Goal: Task Accomplishment & Management: Manage account settings

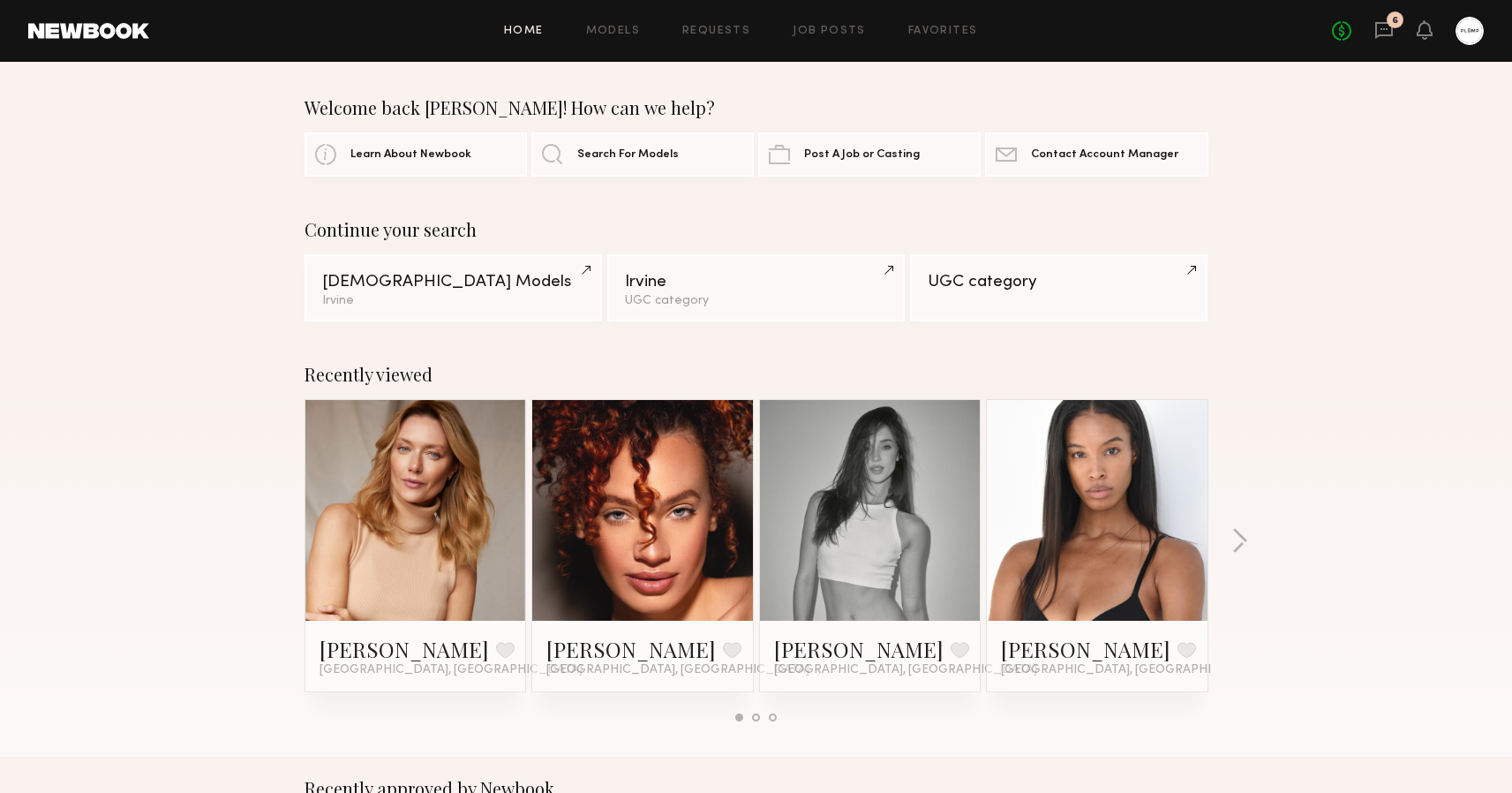
click at [1388, 18] on div "6" at bounding box center [1395, 20] width 17 height 17
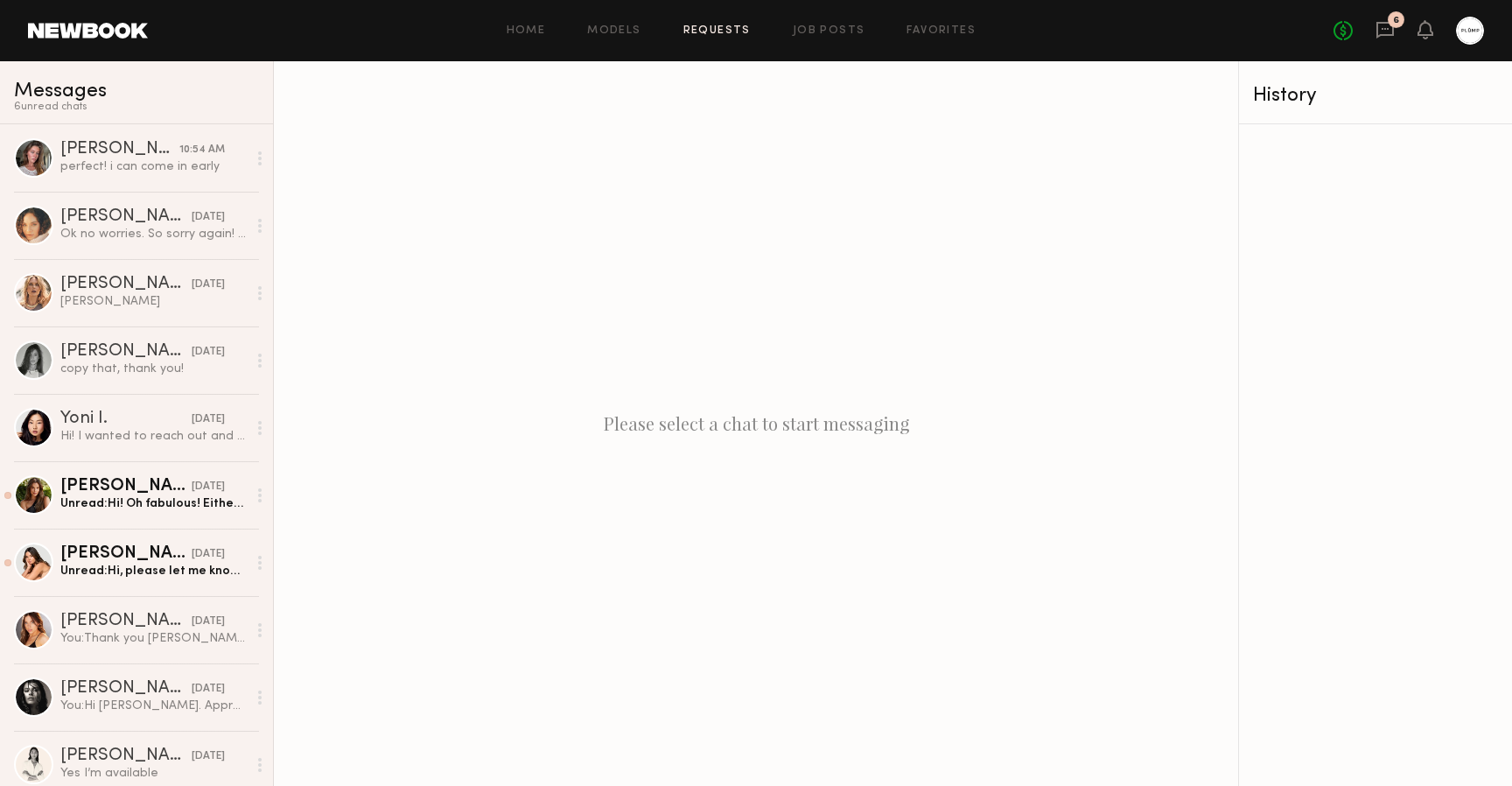
click at [725, 35] on link "Requests" at bounding box center [717, 31] width 67 height 11
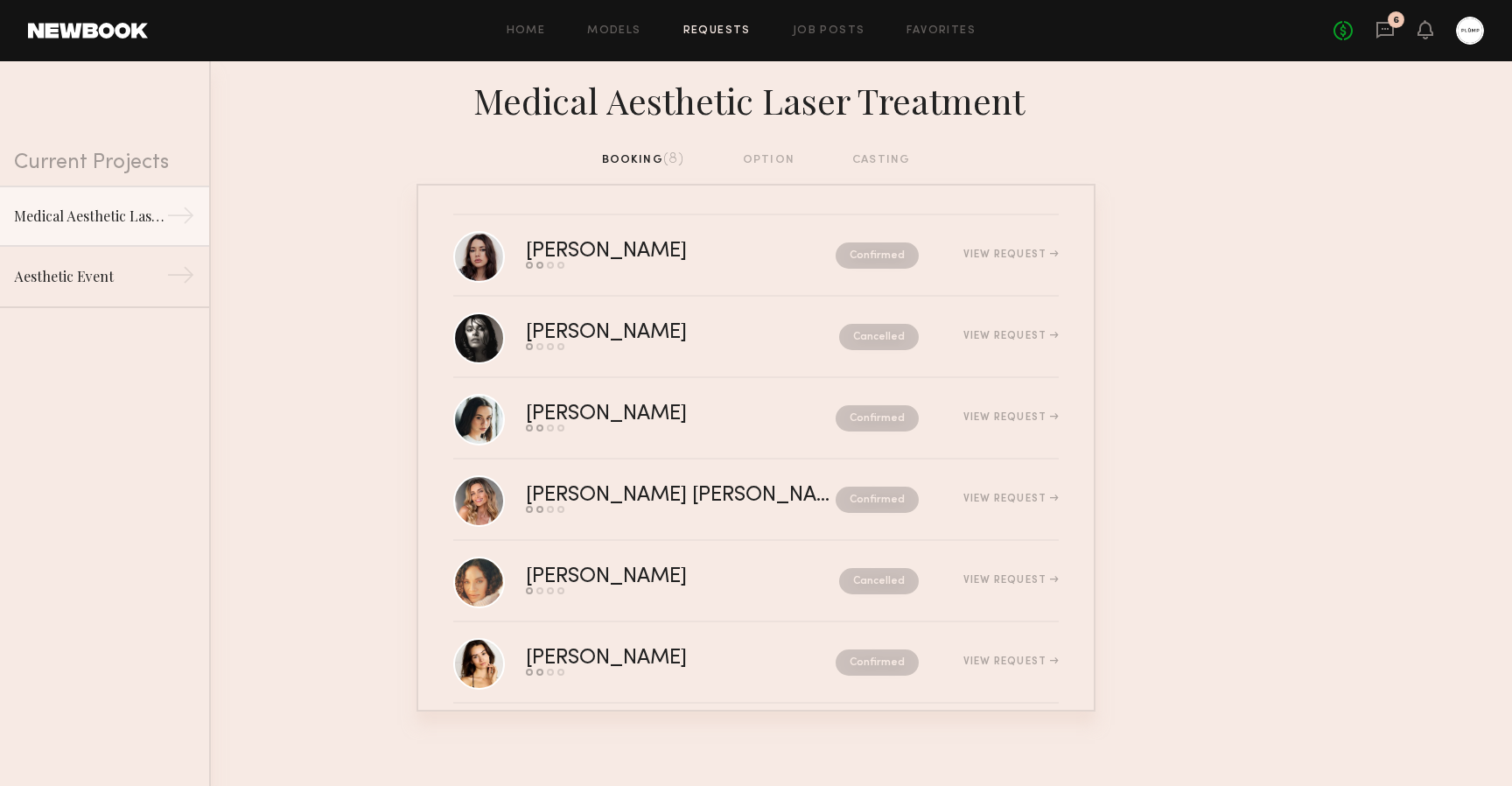
click at [503, 155] on div "booking (8) option casting" at bounding box center [756, 167] width 1512 height 34
click at [378, 595] on nb-requests-list-container "[PERSON_NAME] Send request Model response Review hours worked Pay model Confirm…" at bounding box center [756, 448] width 1512 height 528
click at [518, 33] on link "Home" at bounding box center [526, 31] width 39 height 11
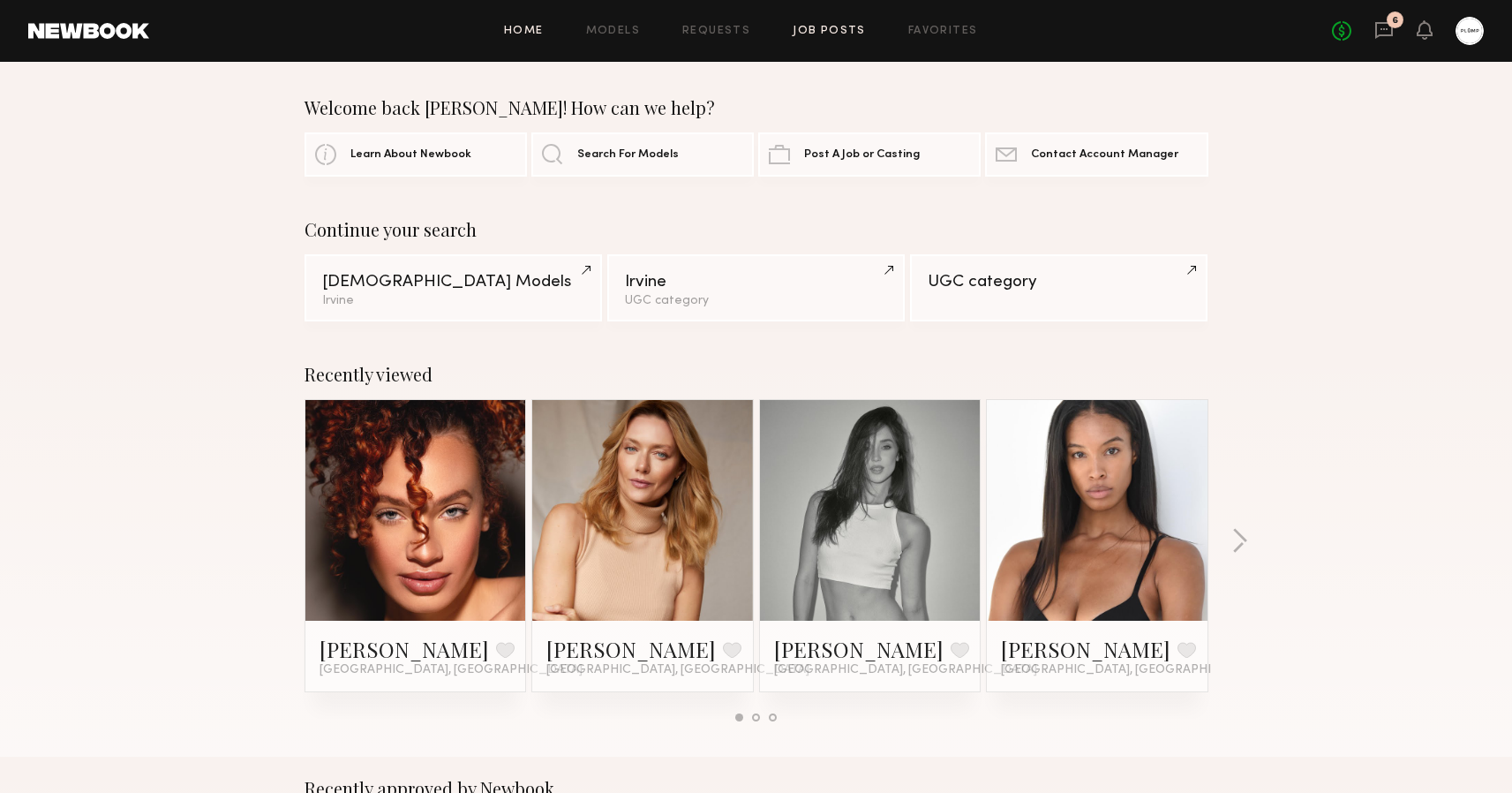
click at [803, 34] on link "Job Posts" at bounding box center [829, 31] width 73 height 11
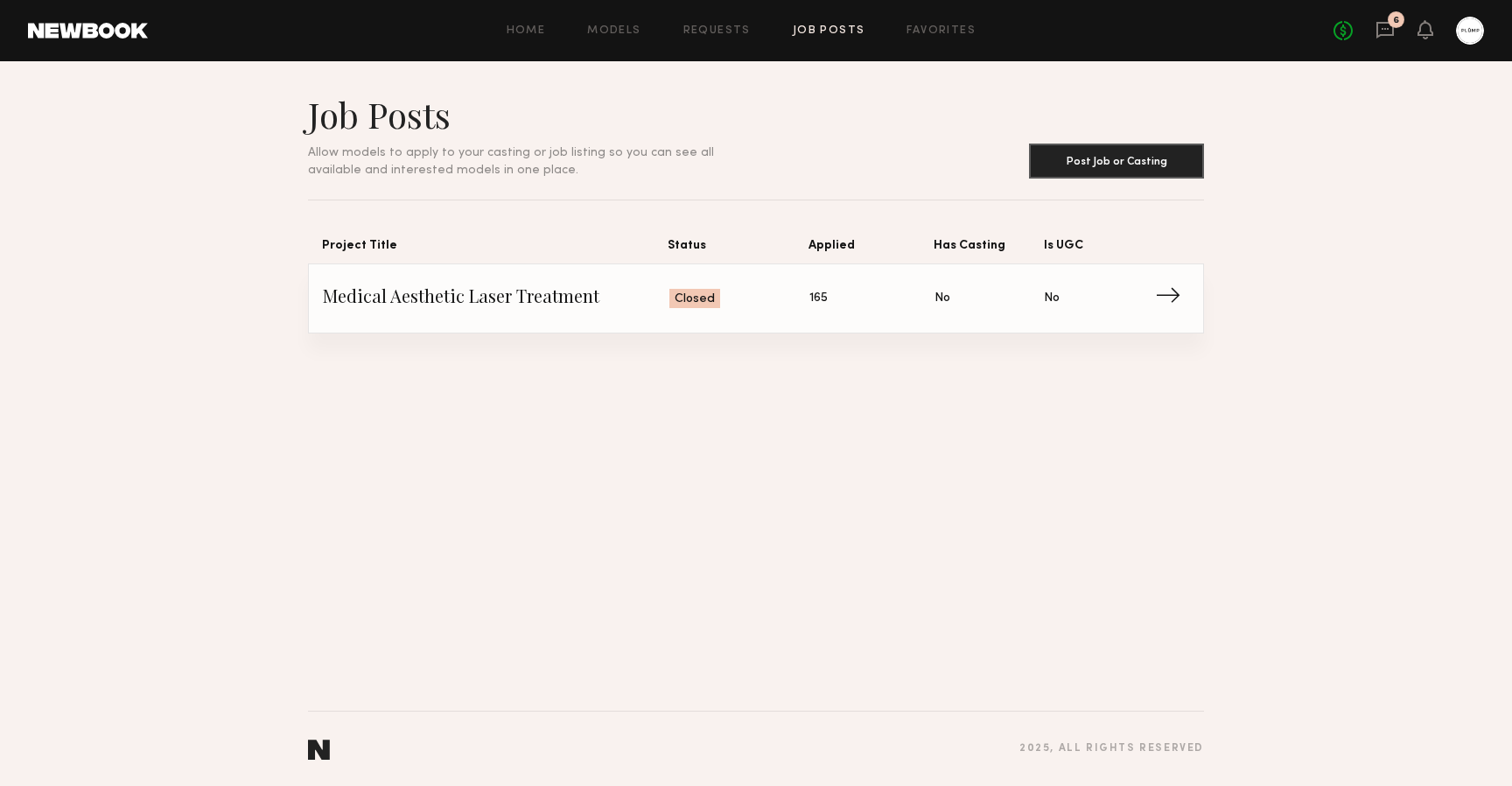
click at [748, 301] on span "Status: Closed" at bounding box center [739, 298] width 141 height 26
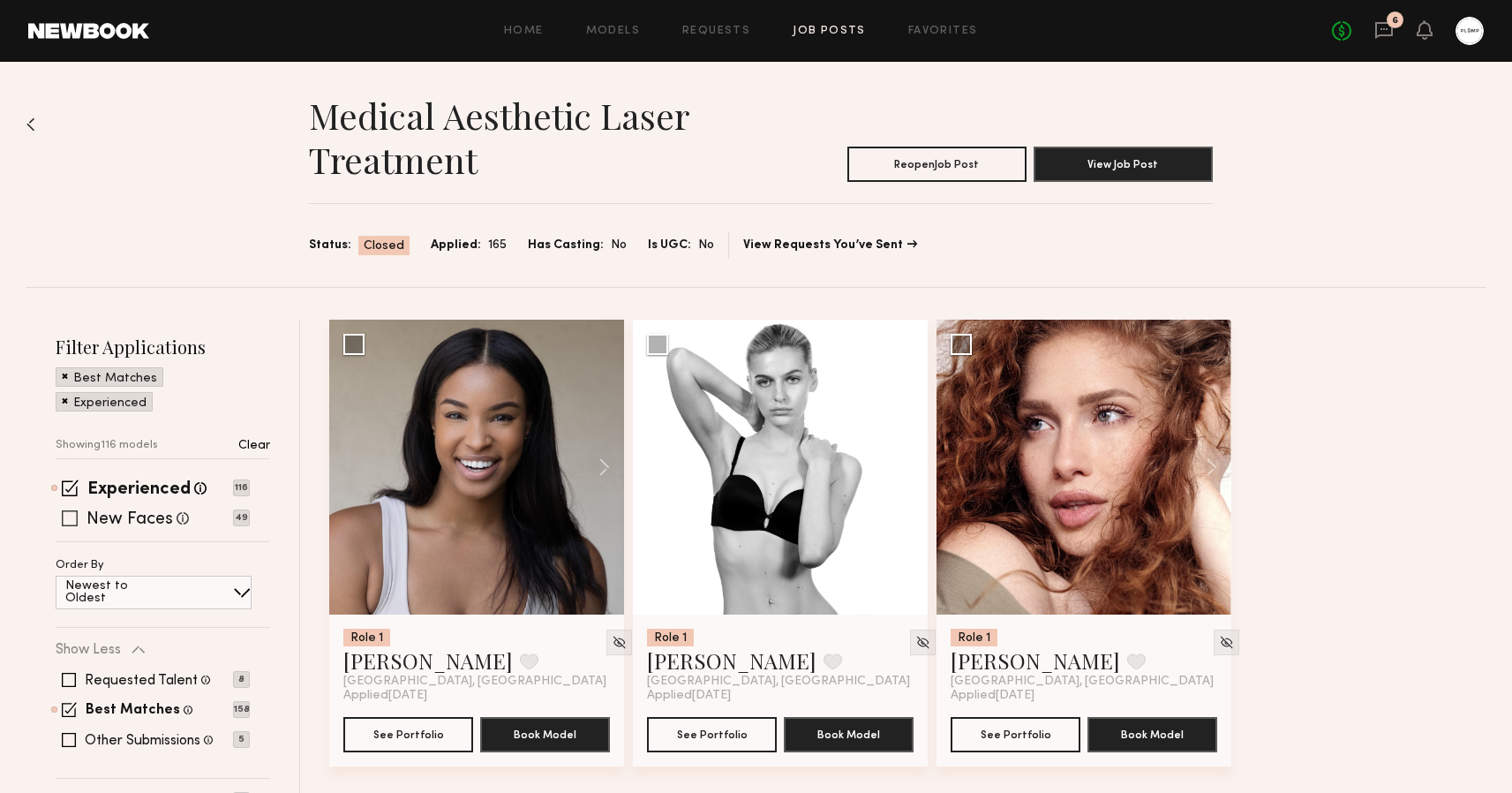
click at [66, 522] on span at bounding box center [70, 518] width 16 height 16
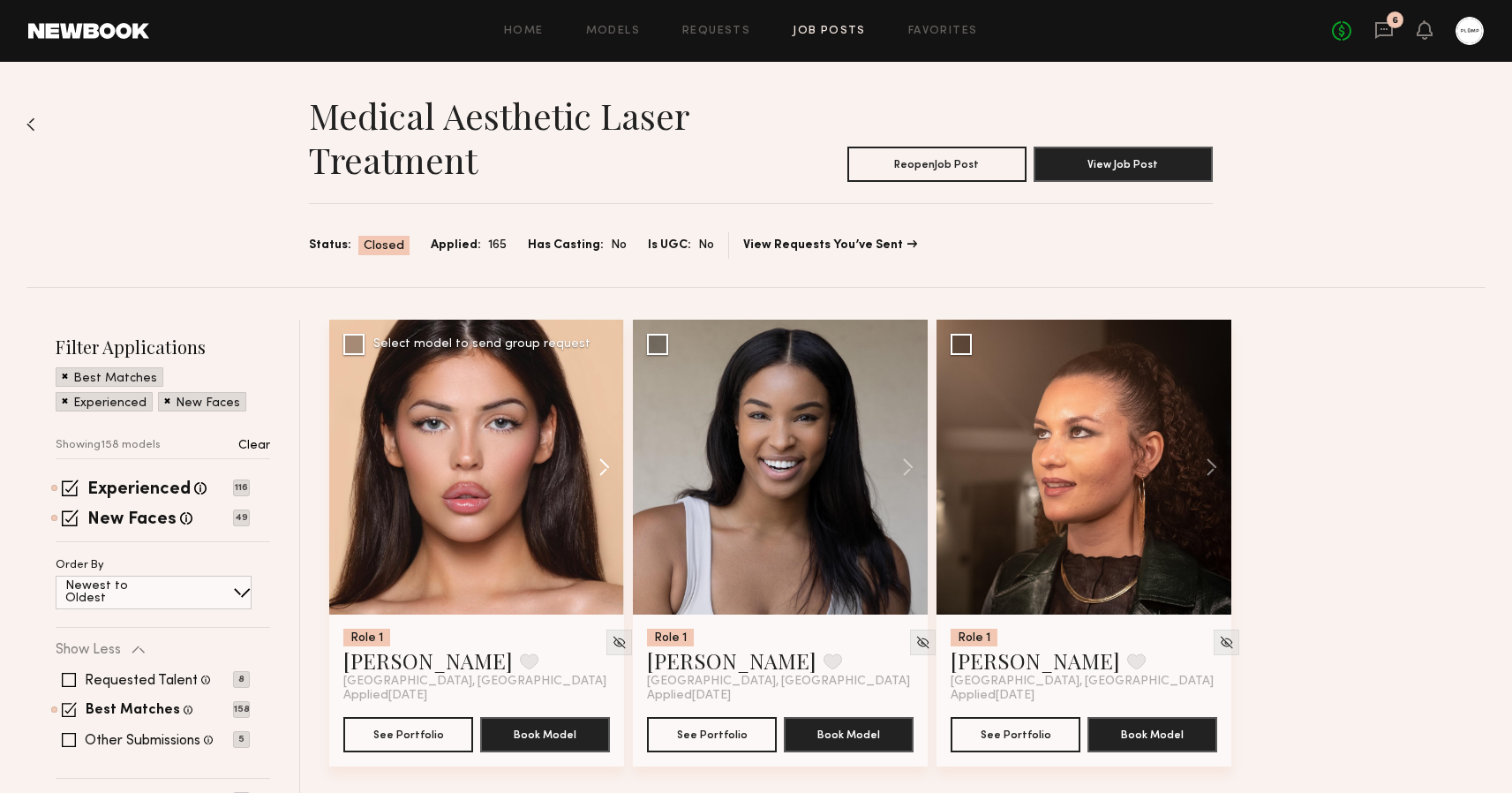
click at [606, 463] on button at bounding box center [596, 467] width 56 height 294
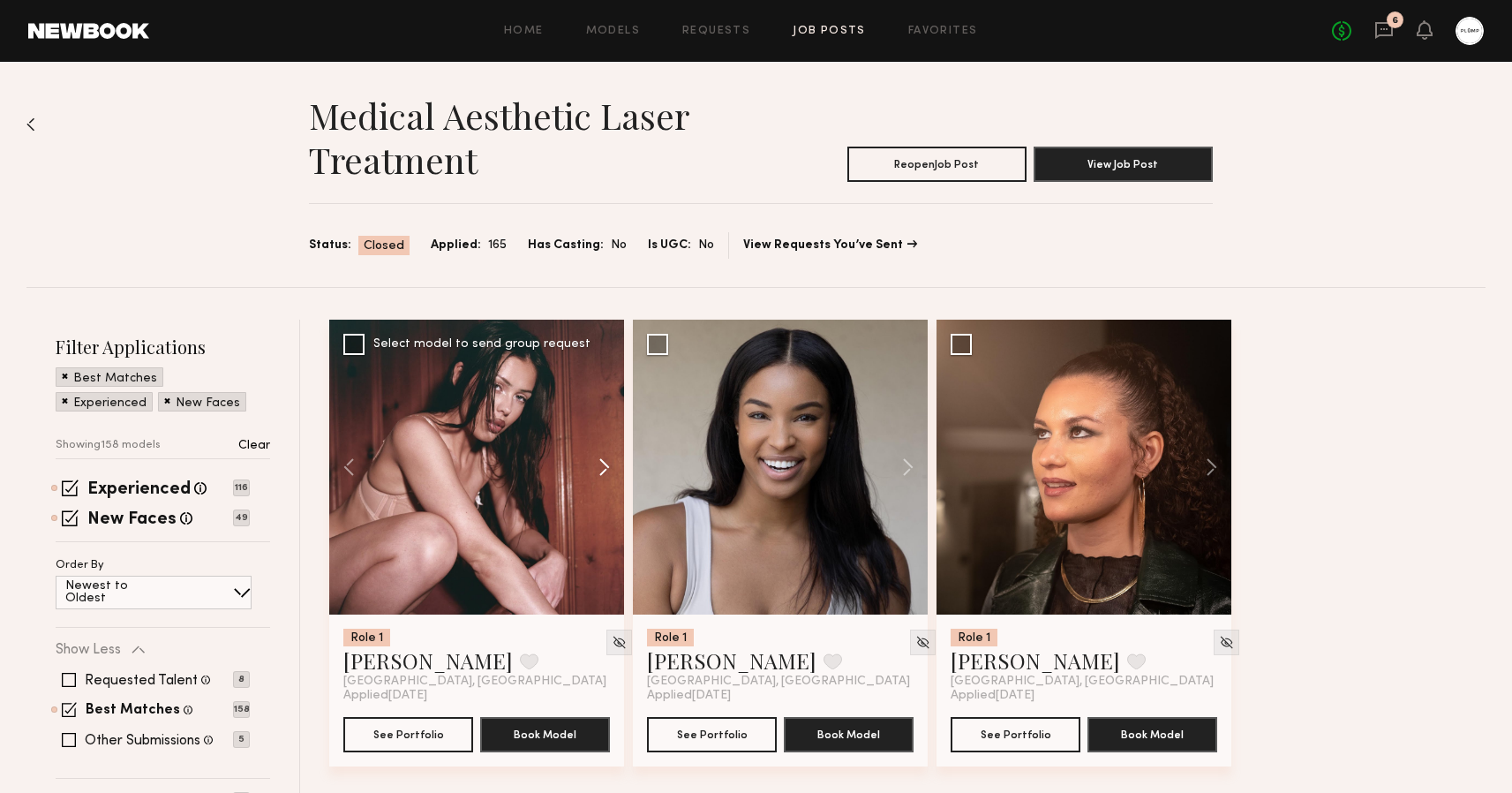
click at [606, 463] on button at bounding box center [596, 467] width 56 height 294
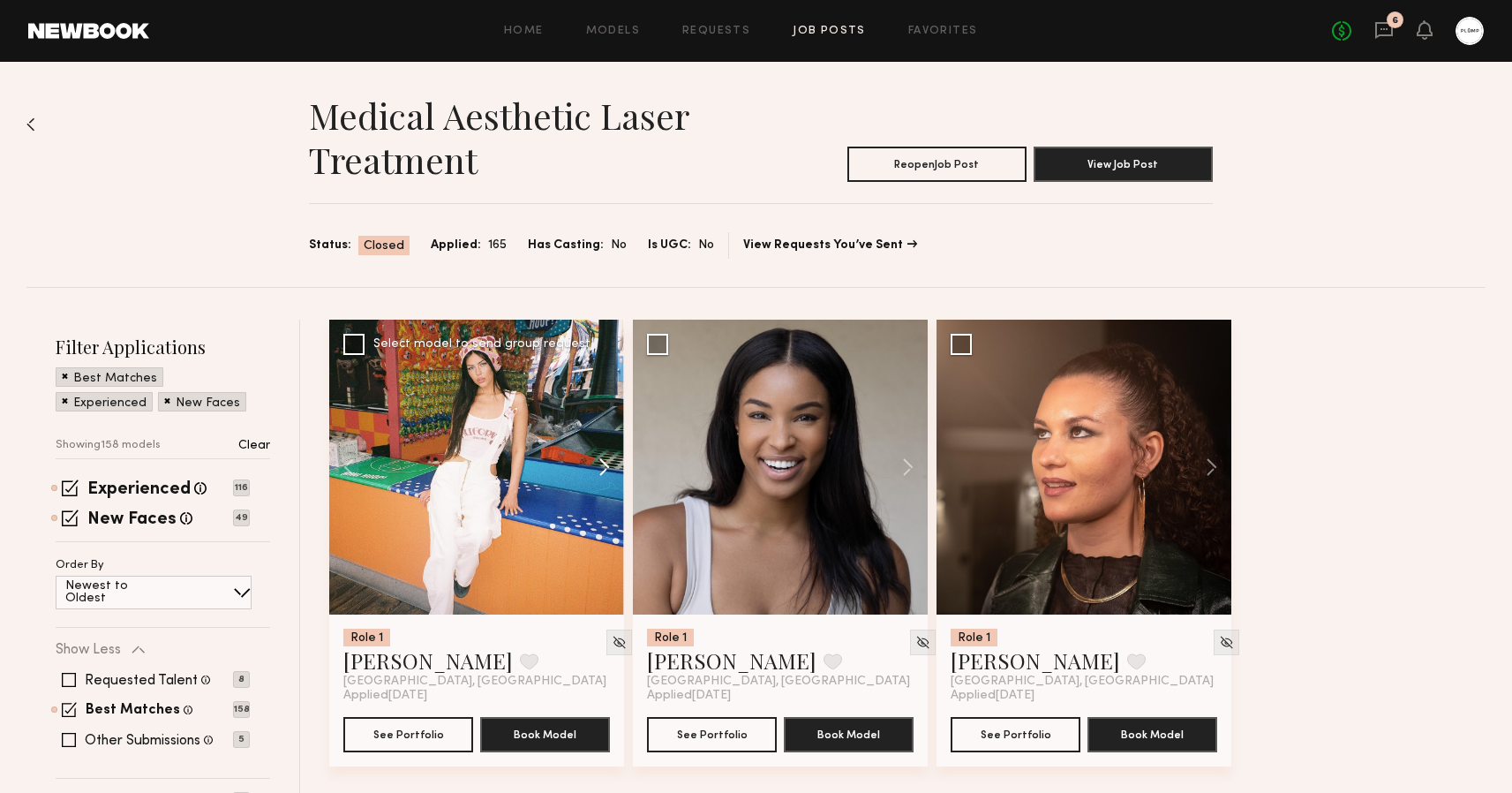
click at [606, 463] on button at bounding box center [596, 467] width 56 height 294
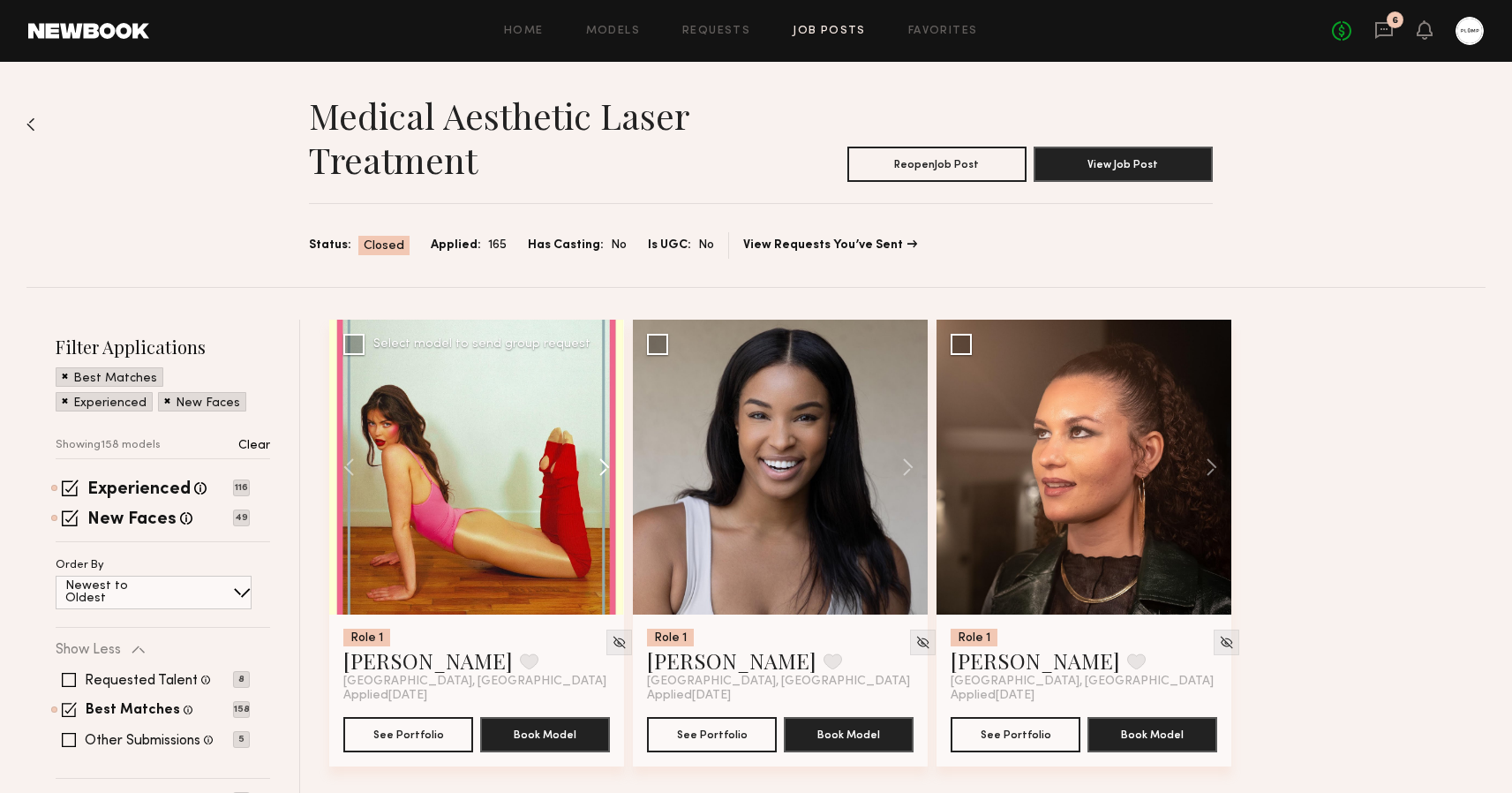
click at [606, 463] on button at bounding box center [596, 467] width 56 height 294
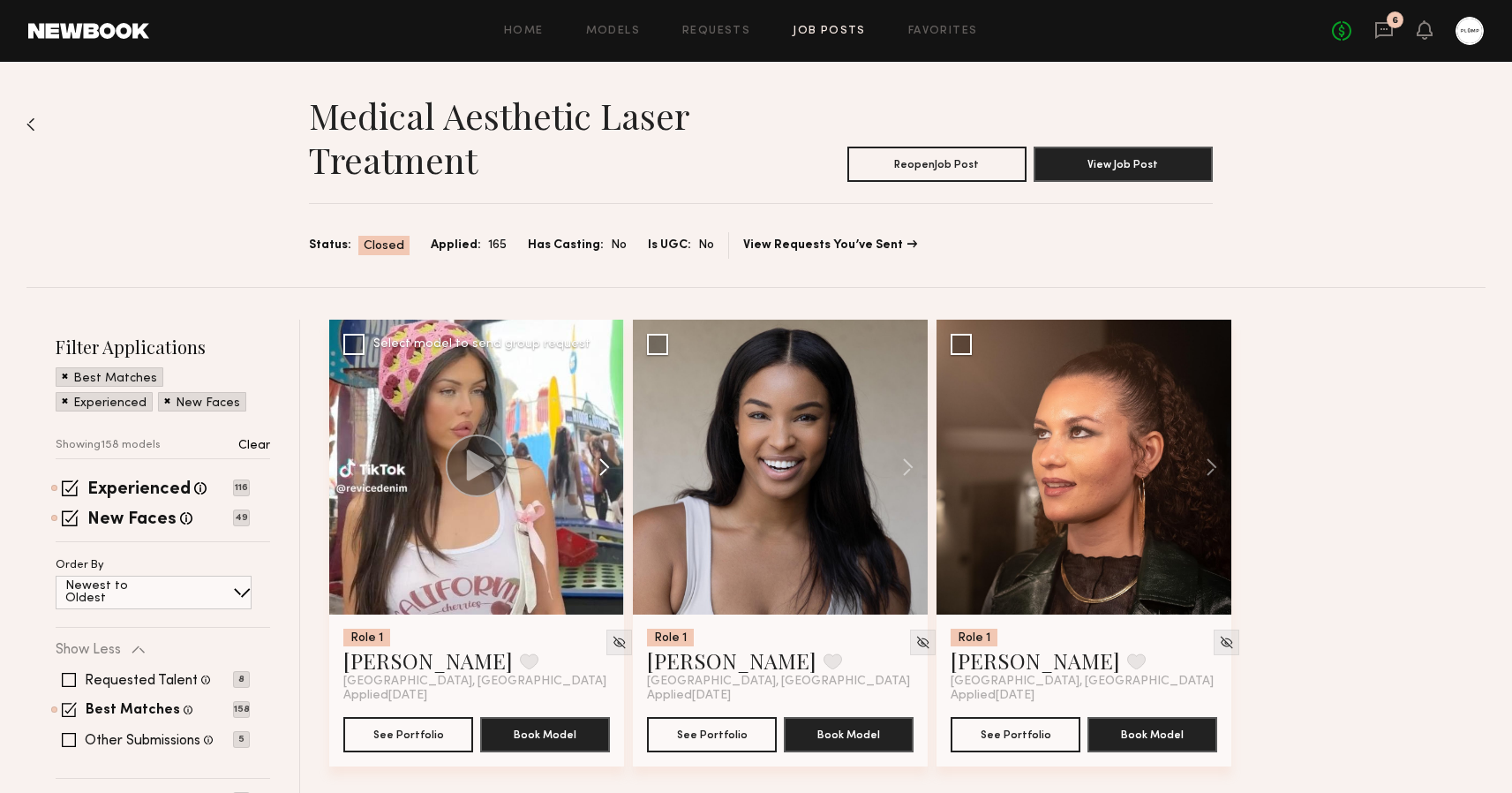
click at [606, 463] on button at bounding box center [596, 467] width 56 height 294
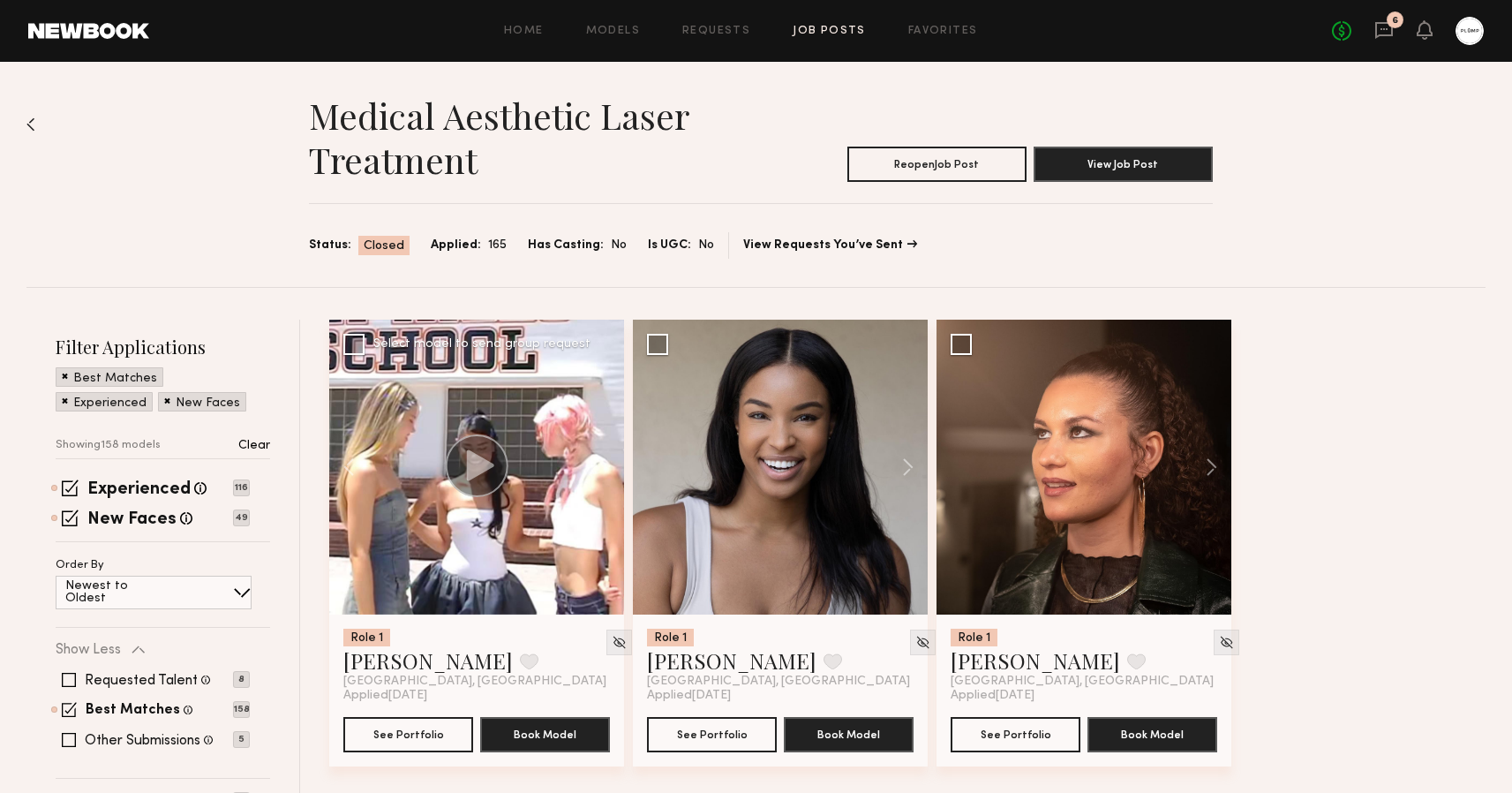
click at [606, 463] on div at bounding box center [476, 467] width 294 height 294
drag, startPoint x: 336, startPoint y: 665, endPoint x: 429, endPoint y: 666, distance: 93.0
click at [429, 666] on div "Role 1 [PERSON_NAME] Favorite [GEOGRAPHIC_DATA], [GEOGRAPHIC_DATA] Applied [DAT…" at bounding box center [476, 690] width 294 height 151
copy link "Autumn J"
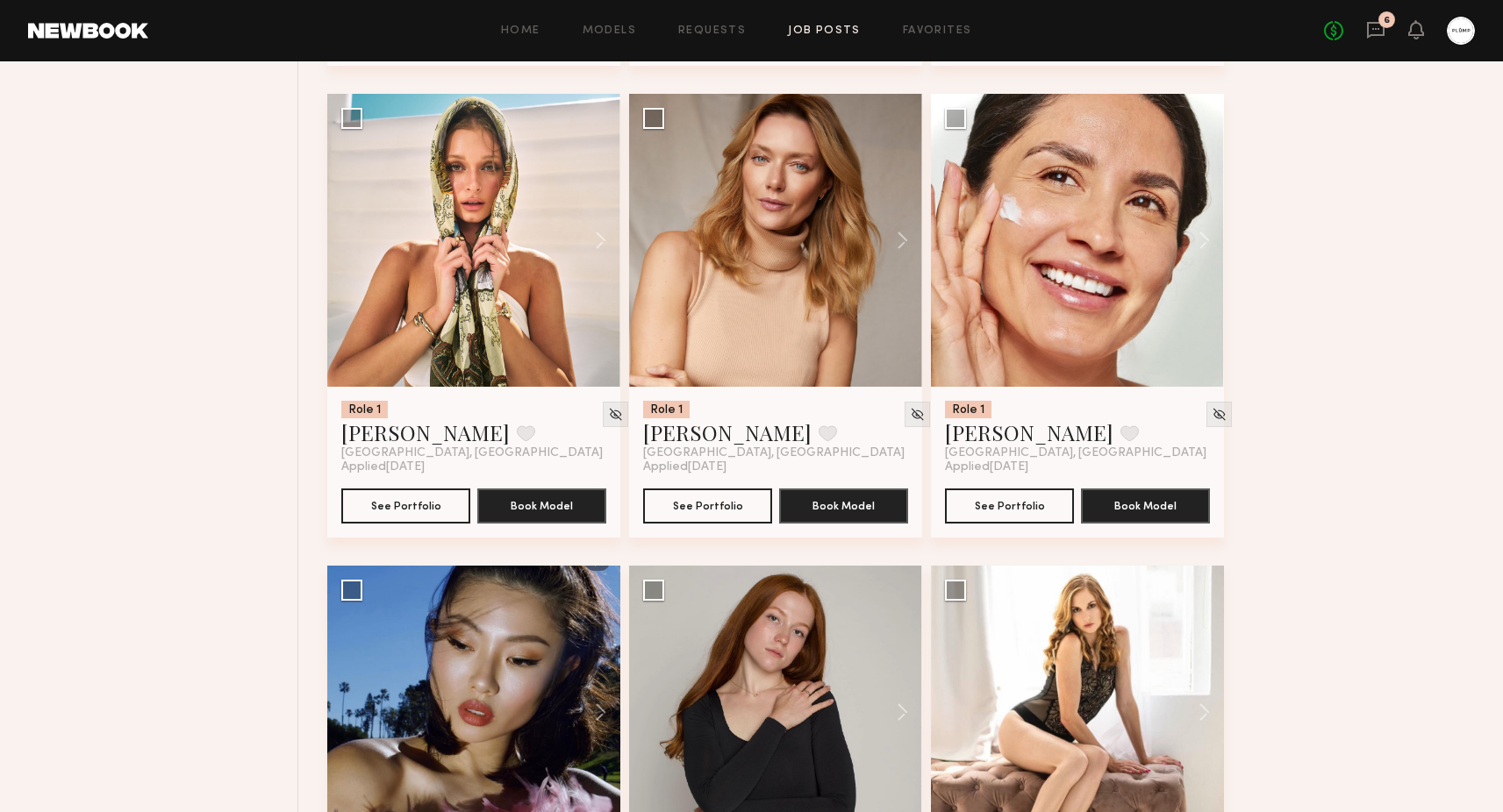
scroll to position [5025, 0]
